Goal: Task Accomplishment & Management: Complete application form

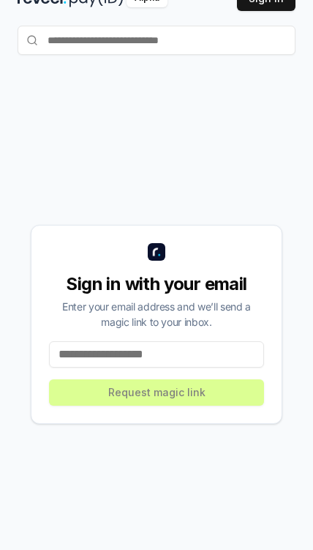
scroll to position [81, 0]
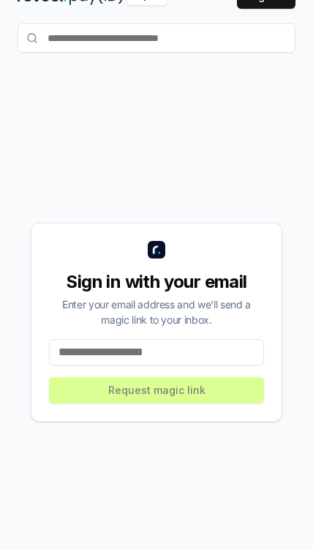
click at [229, 365] on input at bounding box center [156, 352] width 215 height 26
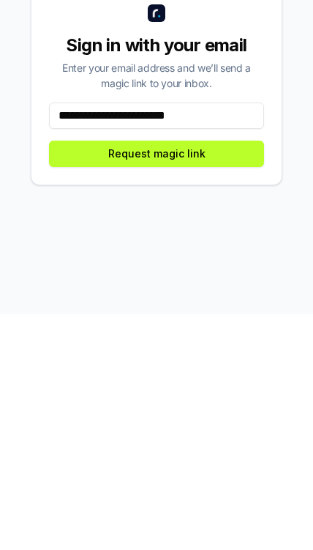
type input "**********"
click at [241, 377] on button "Request magic link" at bounding box center [156, 390] width 215 height 26
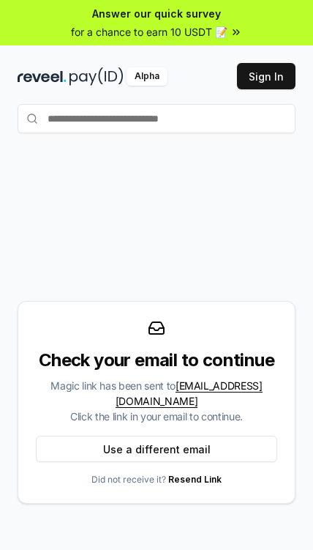
scroll to position [0, 0]
click at [264, 78] on button "Sign In" at bounding box center [266, 76] width 59 height 26
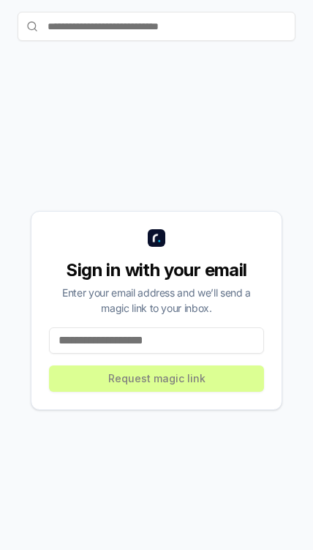
scroll to position [48, 0]
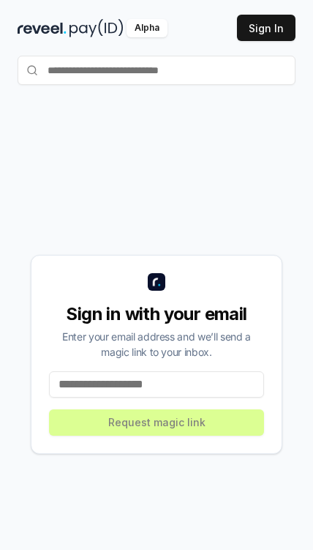
click at [234, 64] on input "text" at bounding box center [157, 70] width 278 height 29
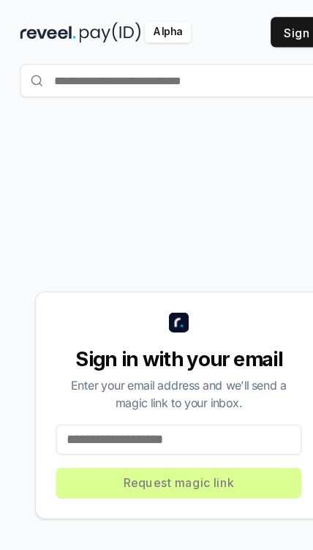
click at [162, 146] on div "Sign in with your email Enter your email address and we’ll send a magic link to…" at bounding box center [157, 354] width 278 height 480
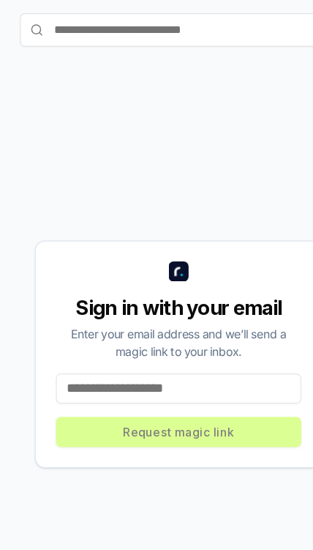
scroll to position [171, 0]
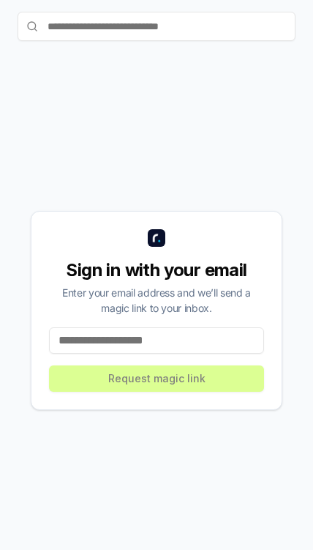
scroll to position [171, 0]
